Goal: Information Seeking & Learning: Find specific fact

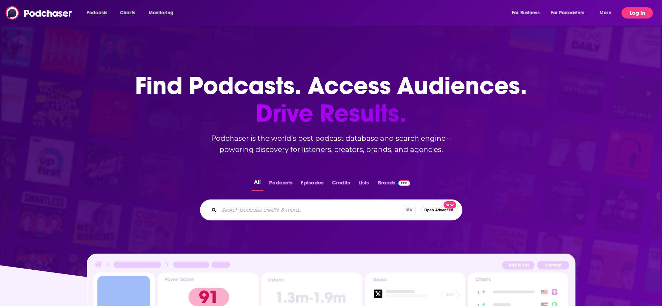
click at [632, 16] on button "Log In" at bounding box center [636, 12] width 31 height 11
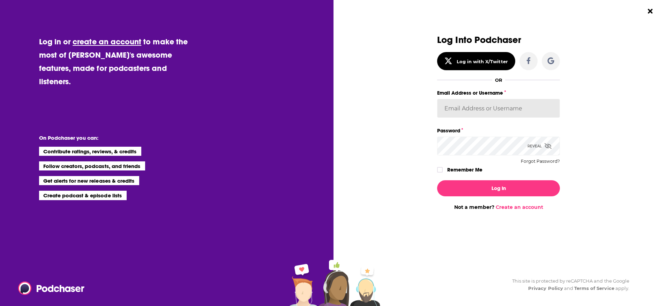
type input "[EMAIL_ADDRESS][PERSON_NAME][DOMAIN_NAME]"
click at [490, 112] on input "[EMAIL_ADDRESS][PERSON_NAME][DOMAIN_NAME]" at bounding box center [498, 108] width 123 height 19
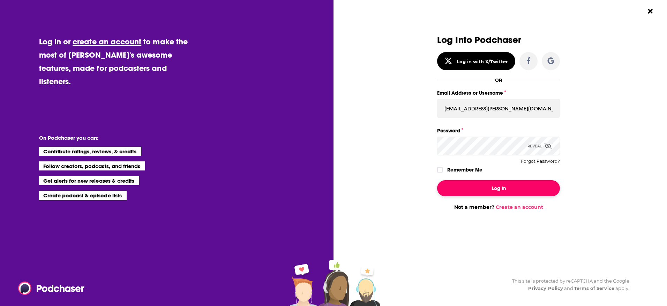
click at [445, 182] on button "Log In" at bounding box center [498, 188] width 123 height 16
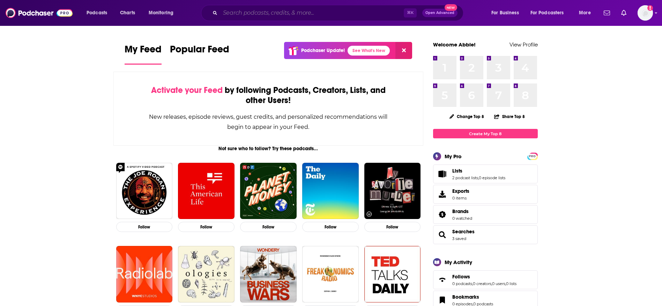
click at [311, 16] on input "Search podcasts, credits, & more..." at bounding box center [311, 12] width 183 height 11
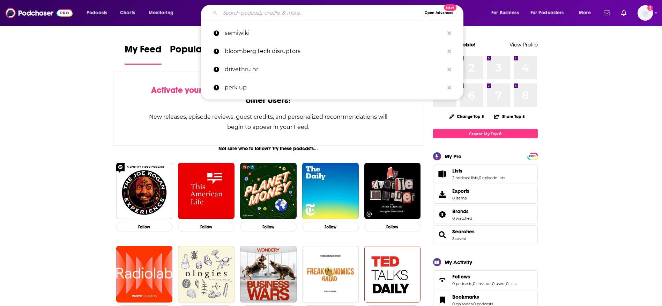
paste input "Building a culture of experimentation & innovation at massive scale"
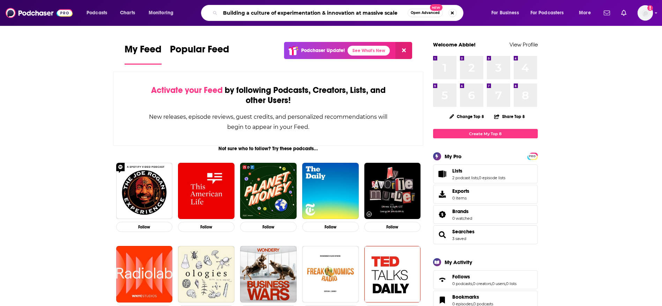
type input "Building a culture of experimentation & innovation at massive scale"
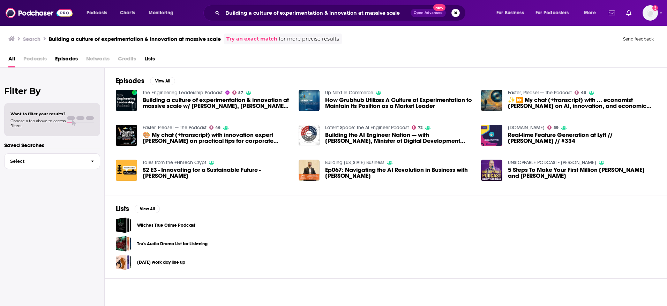
click at [180, 102] on span "Building a culture of experimentation & innovation at massive scale w/ [PERSON_…" at bounding box center [217, 103] width 148 height 12
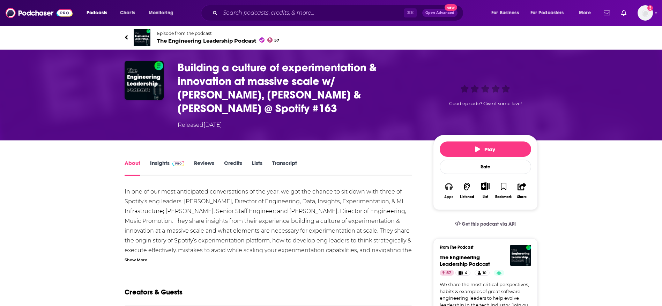
click at [449, 186] on icon "button" at bounding box center [449, 186] width 8 height 8
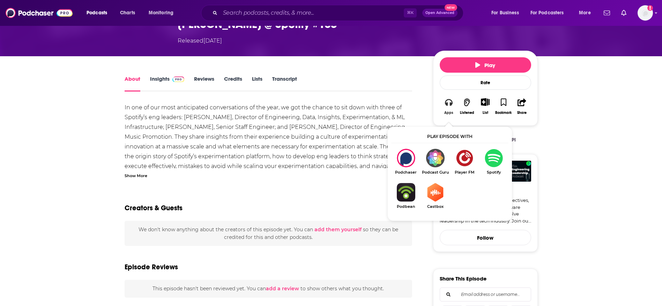
scroll to position [84, 0]
click at [431, 193] on img "Show Listen On dropdown" at bounding box center [434, 192] width 29 height 18
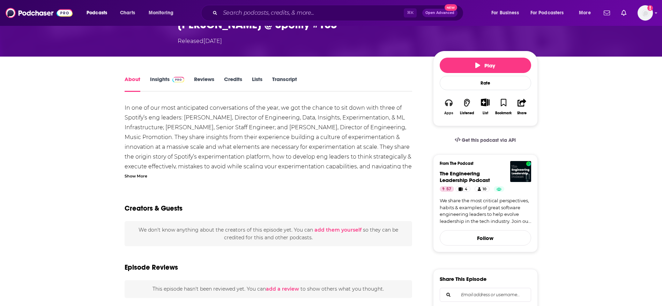
click at [450, 104] on icon "button" at bounding box center [449, 102] width 8 height 7
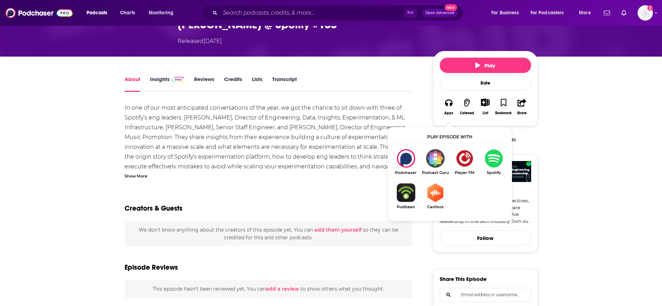
click at [405, 193] on img "Show Listen On dropdown" at bounding box center [405, 192] width 29 height 18
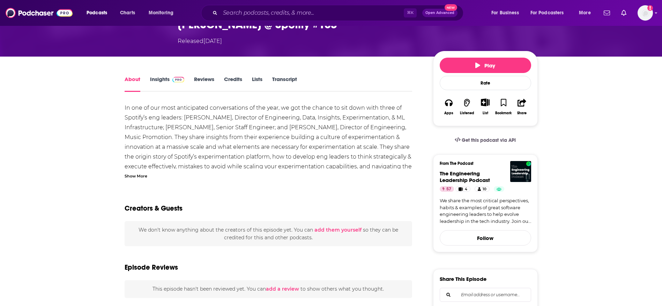
scroll to position [0, 0]
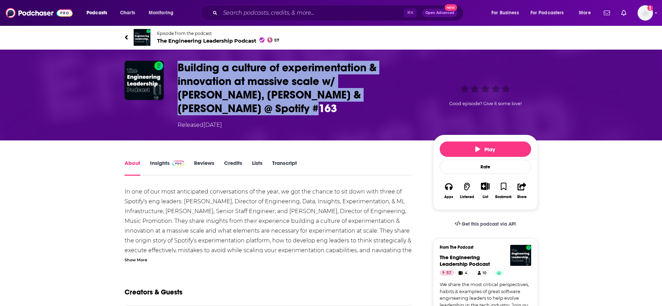
drag, startPoint x: 218, startPoint y: 107, endPoint x: 158, endPoint y: 69, distance: 70.8
click at [157, 69] on div "Building a culture of experimentation & innovation at massive scale w/ [PERSON_…" at bounding box center [331, 95] width 413 height 68
copy div "Building a culture of experimentation & innovation at massive scale w/ [PERSON_…"
